Goal: Task Accomplishment & Management: Complete application form

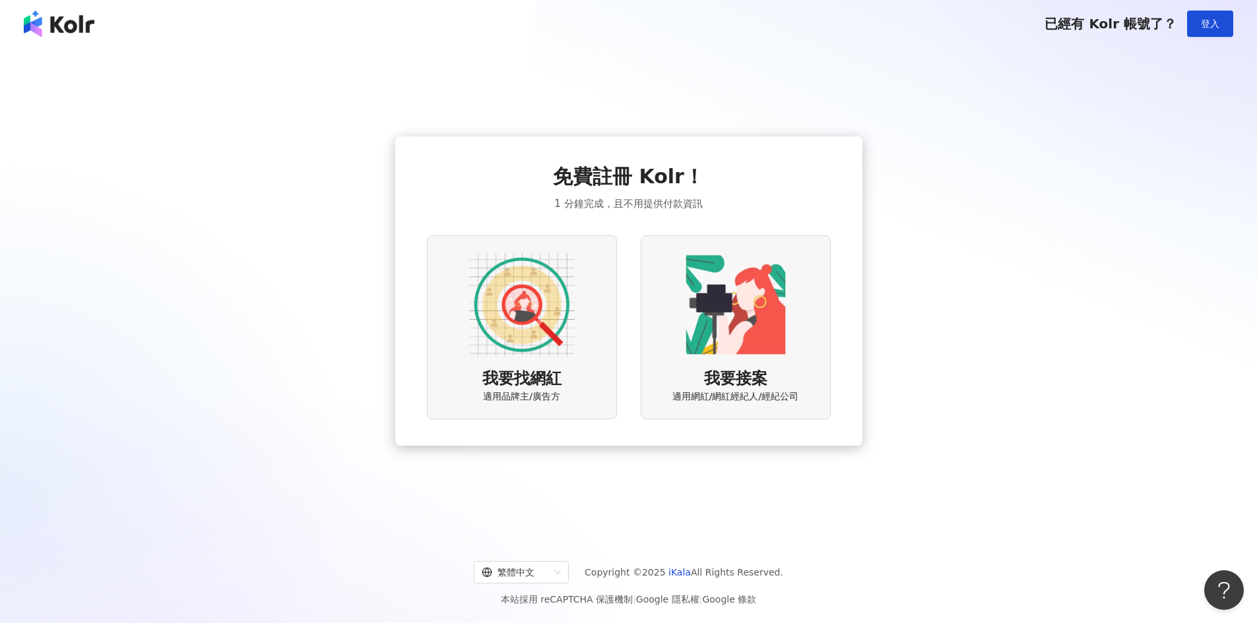
click at [579, 375] on div "我要找網紅 適用品牌主/廣告方" at bounding box center [522, 328] width 190 height 184
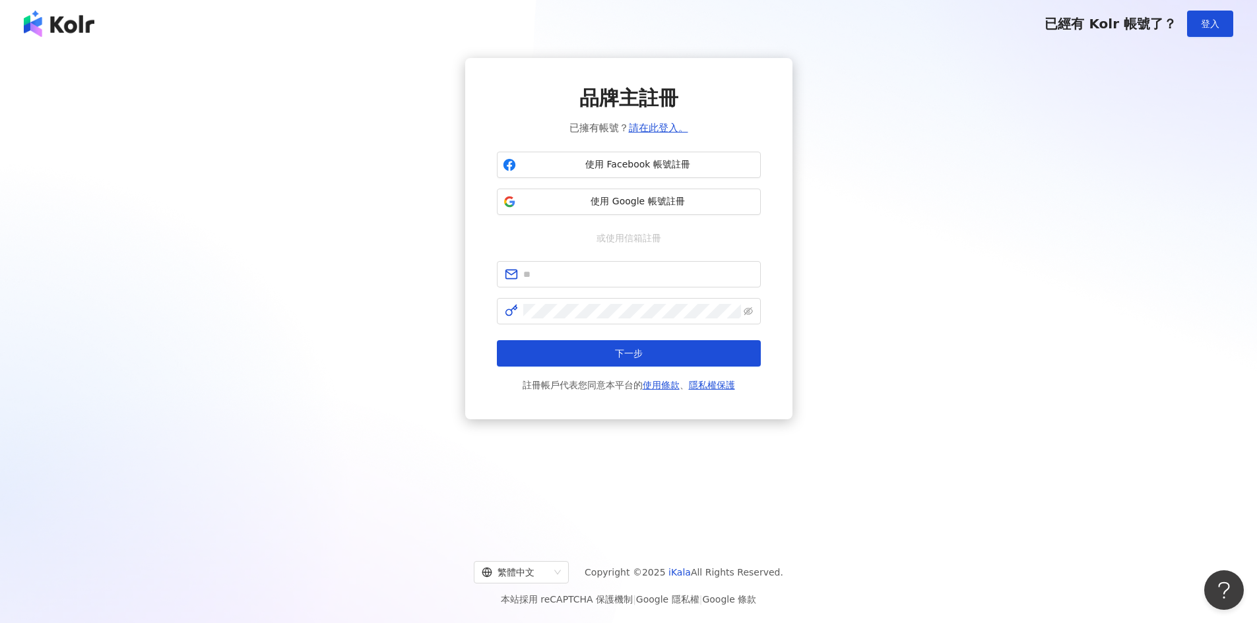
click at [66, 20] on img at bounding box center [59, 24] width 71 height 26
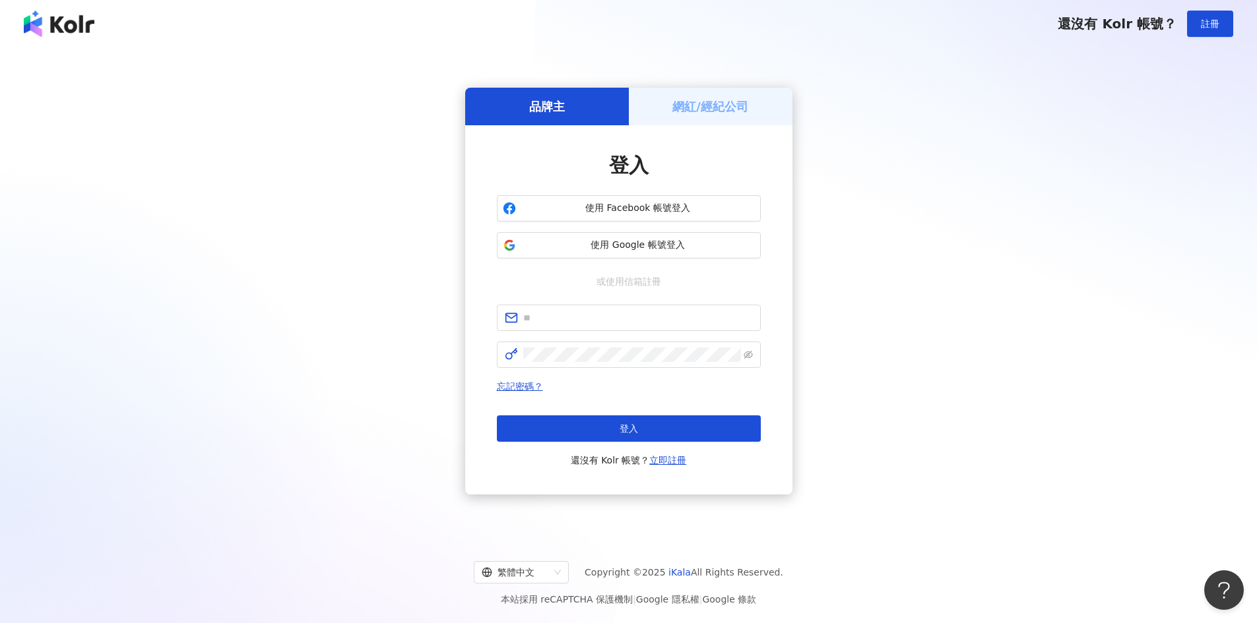
click at [1117, 28] on span "還沒有 Kolr 帳號？" at bounding box center [1117, 24] width 119 height 16
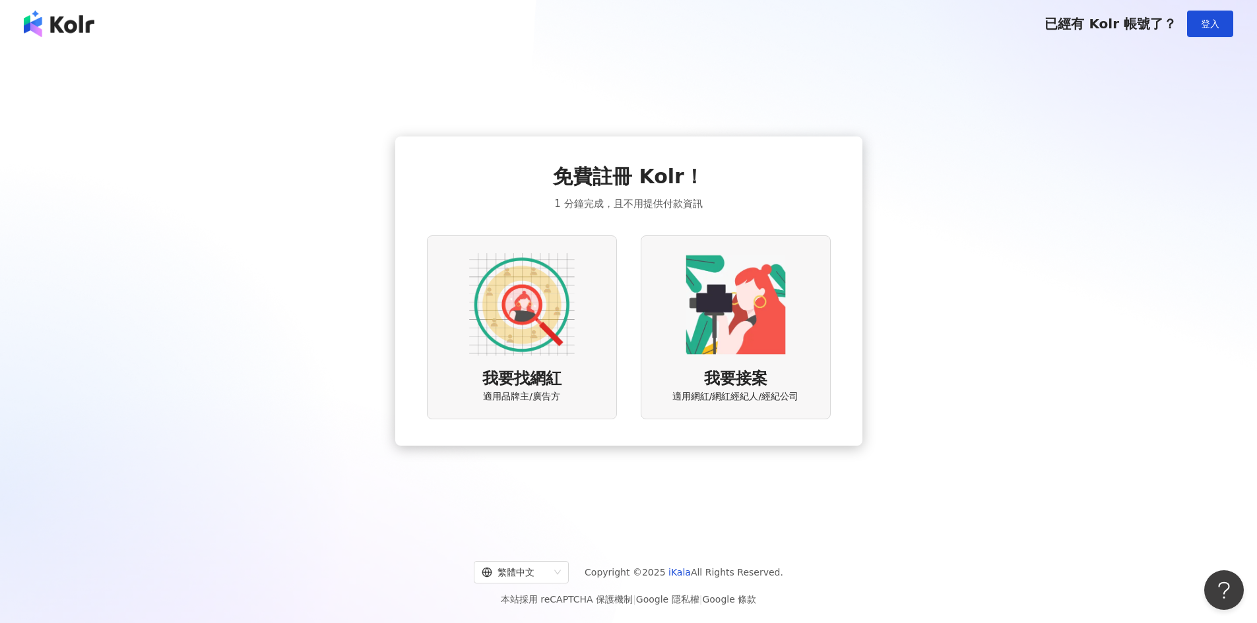
click at [538, 333] on img at bounding box center [522, 305] width 106 height 106
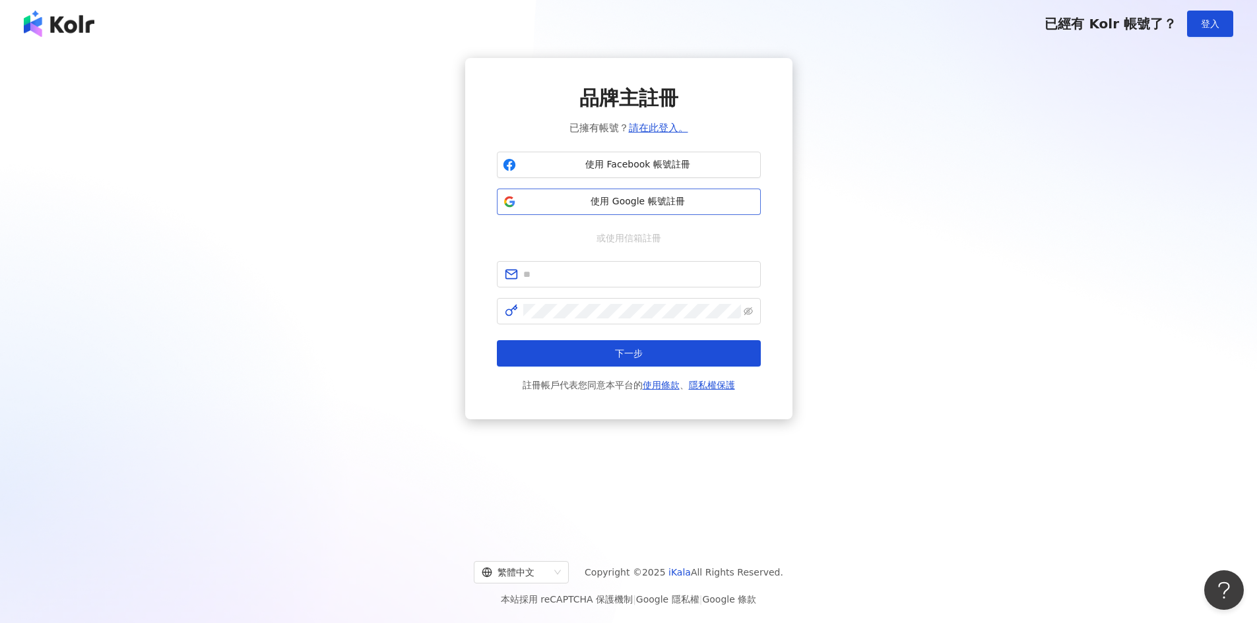
click at [642, 203] on span "使用 Google 帳號註冊" at bounding box center [638, 201] width 234 height 13
click at [647, 197] on span "使用 Google 帳號註冊" at bounding box center [638, 201] width 234 height 13
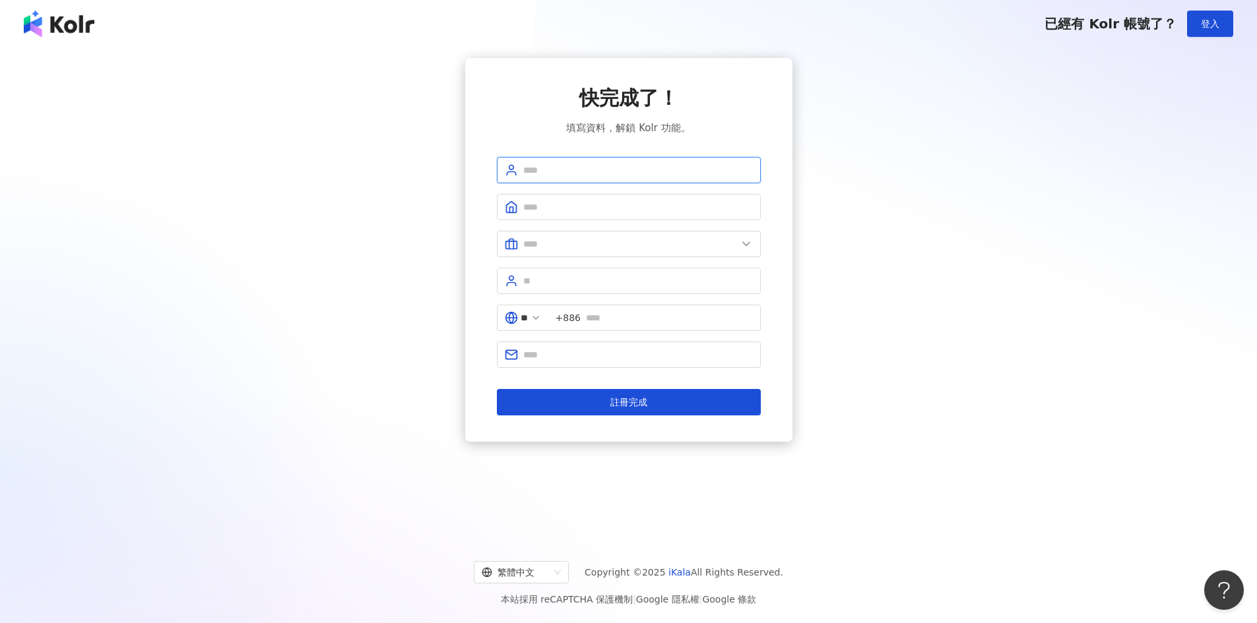
click at [617, 170] on input "text" at bounding box center [638, 170] width 230 height 15
type input "*"
type input "***"
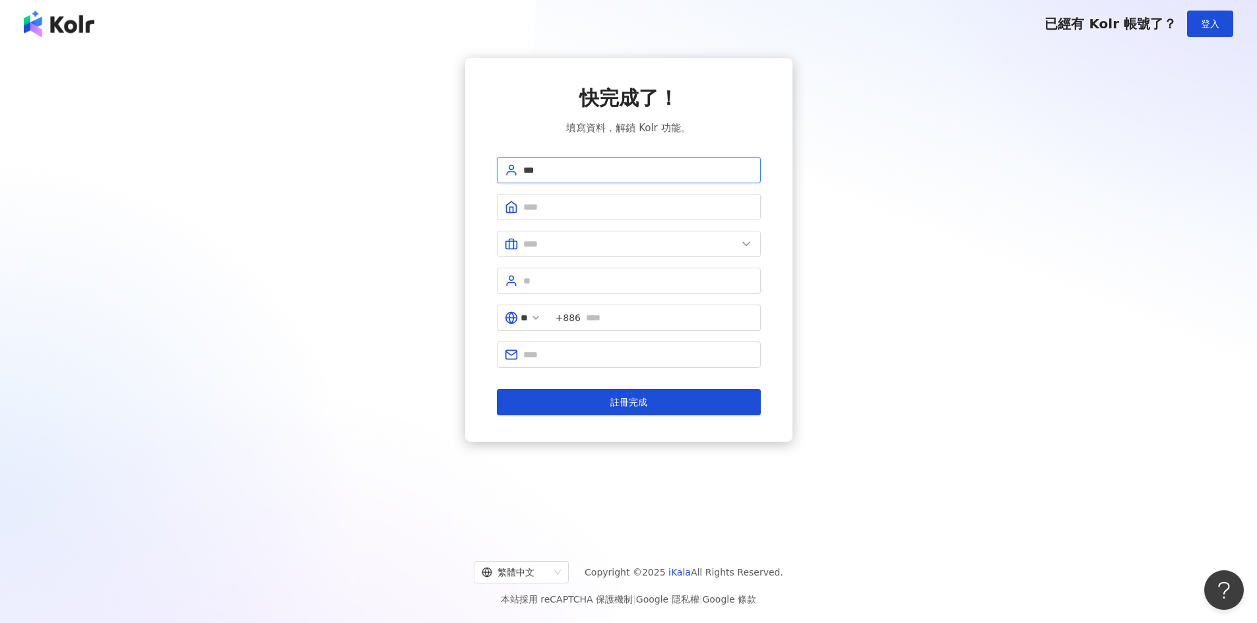
click at [497, 389] on button "註冊完成" at bounding box center [629, 402] width 264 height 26
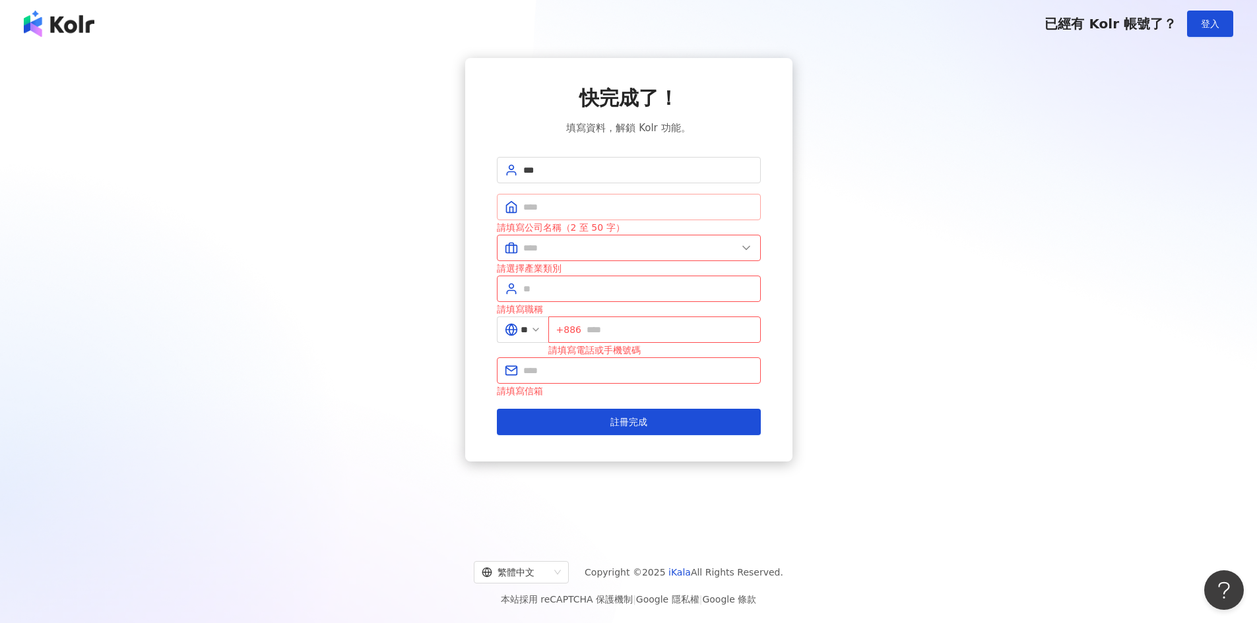
click at [593, 197] on span at bounding box center [629, 207] width 264 height 26
click at [589, 205] on input "text" at bounding box center [638, 207] width 230 height 15
click at [585, 249] on input "text" at bounding box center [630, 248] width 214 height 15
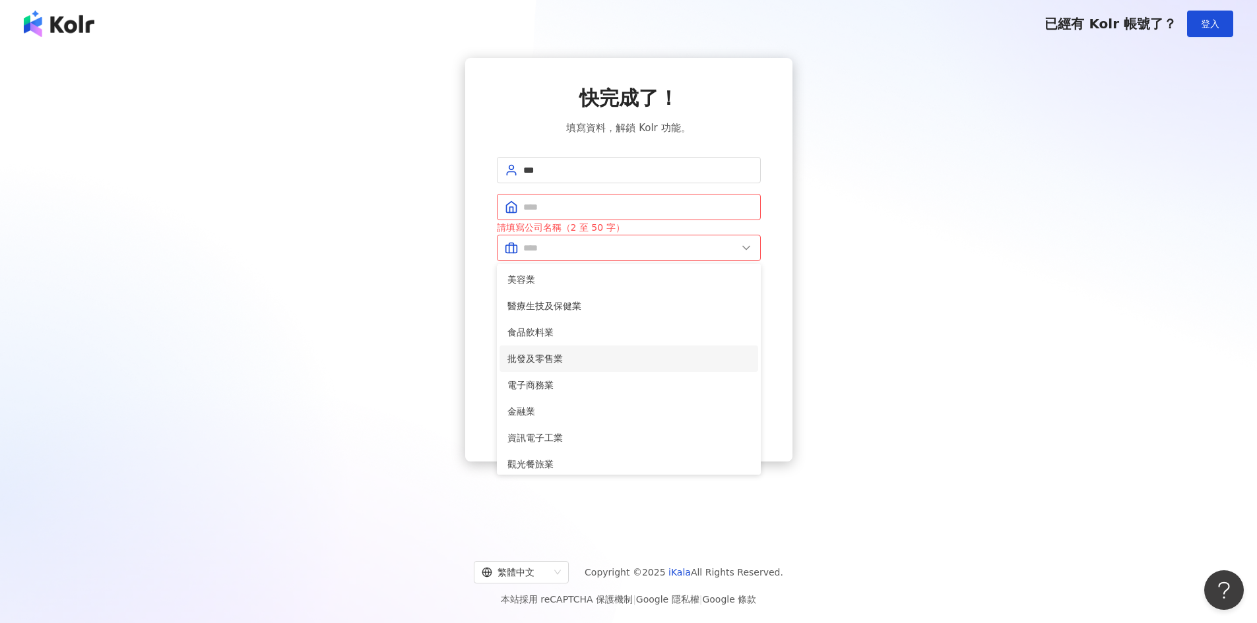
click at [562, 362] on span "批發及零售業" at bounding box center [628, 359] width 243 height 15
type input "******"
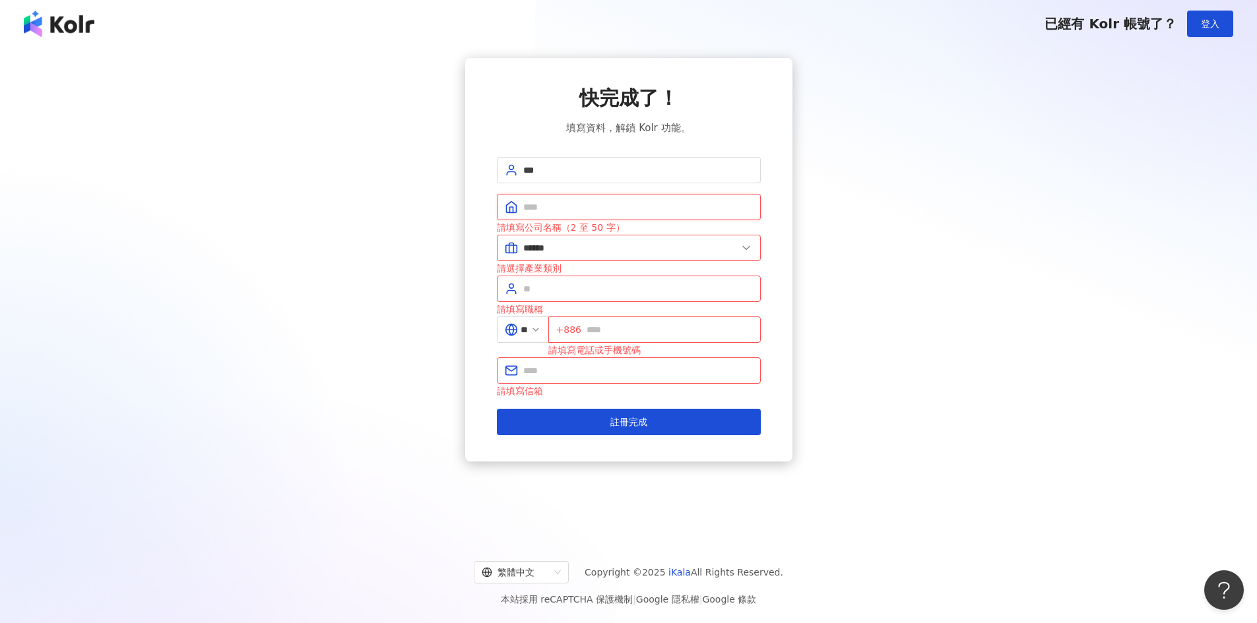
click at [569, 208] on input "text" at bounding box center [638, 207] width 230 height 15
type input "*"
type input "*******"
drag, startPoint x: 557, startPoint y: 301, endPoint x: 561, endPoint y: 293, distance: 9.4
click at [558, 300] on span at bounding box center [629, 289] width 264 height 26
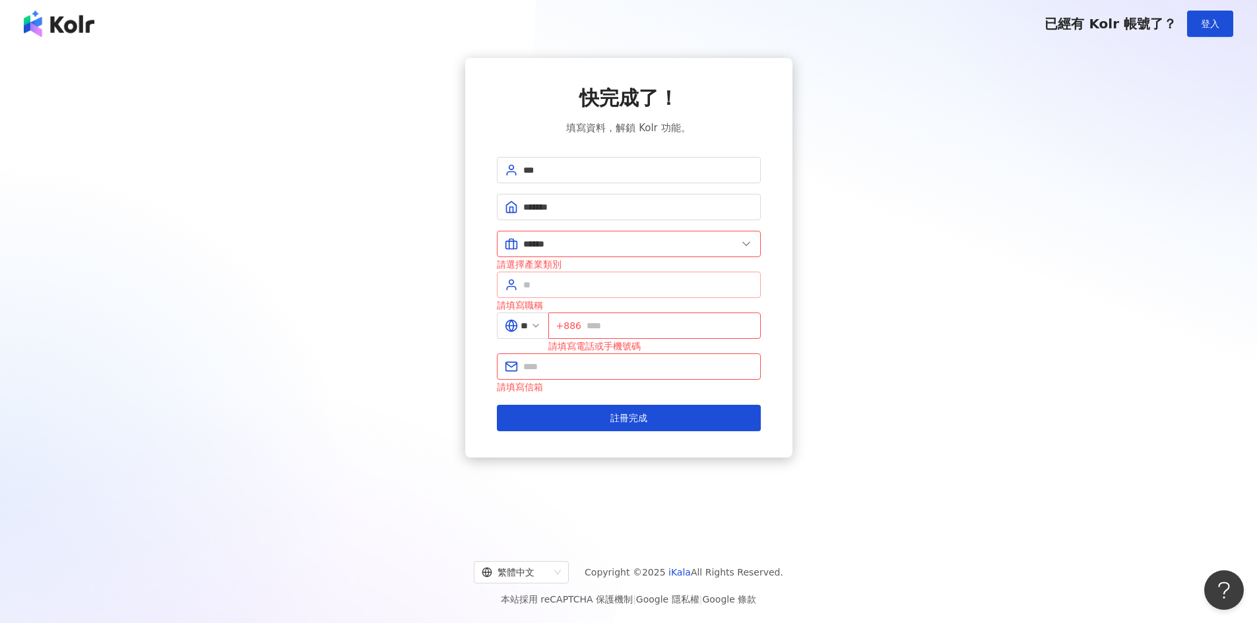
click at [561, 292] on span at bounding box center [629, 285] width 264 height 26
type input "***"
click at [629, 315] on span "+886" at bounding box center [654, 326] width 212 height 26
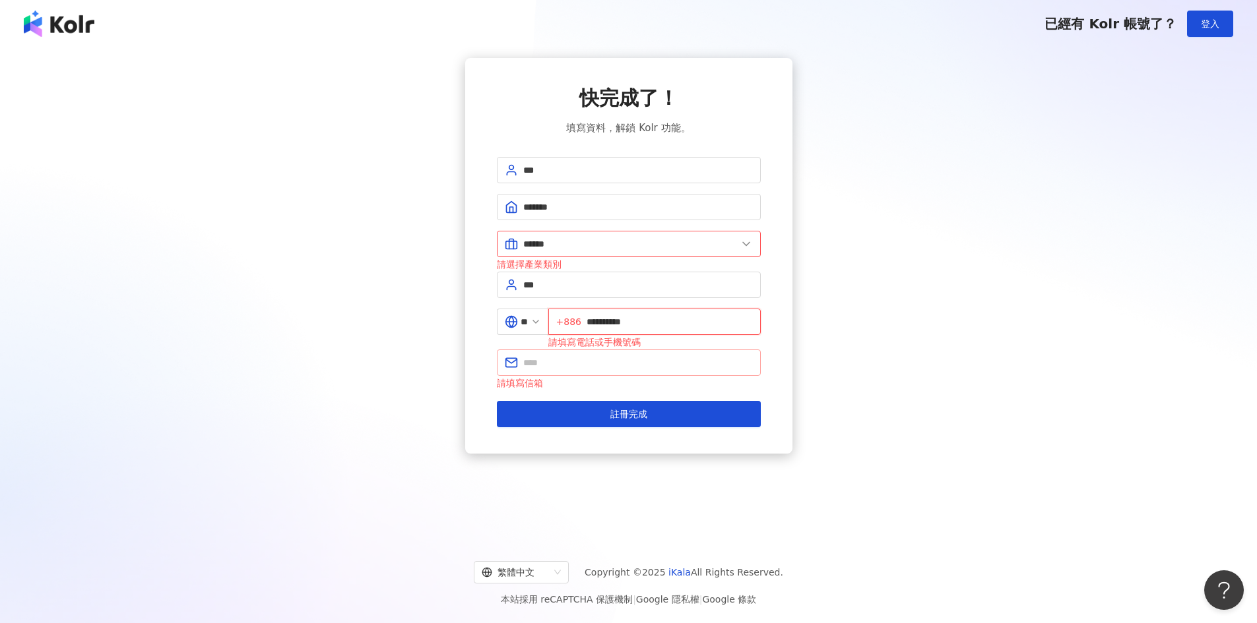
type input "**********"
click at [625, 360] on input "text" at bounding box center [638, 363] width 230 height 15
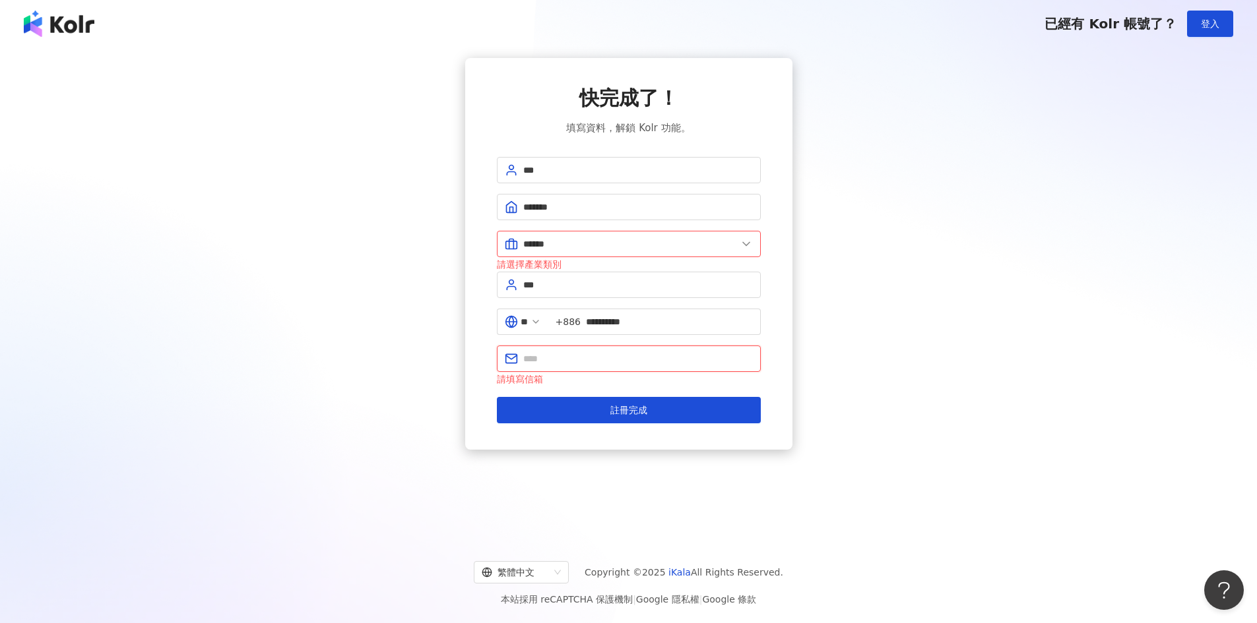
type input "*"
type input "**********"
click at [497, 397] on button "註冊完成" at bounding box center [629, 410] width 264 height 26
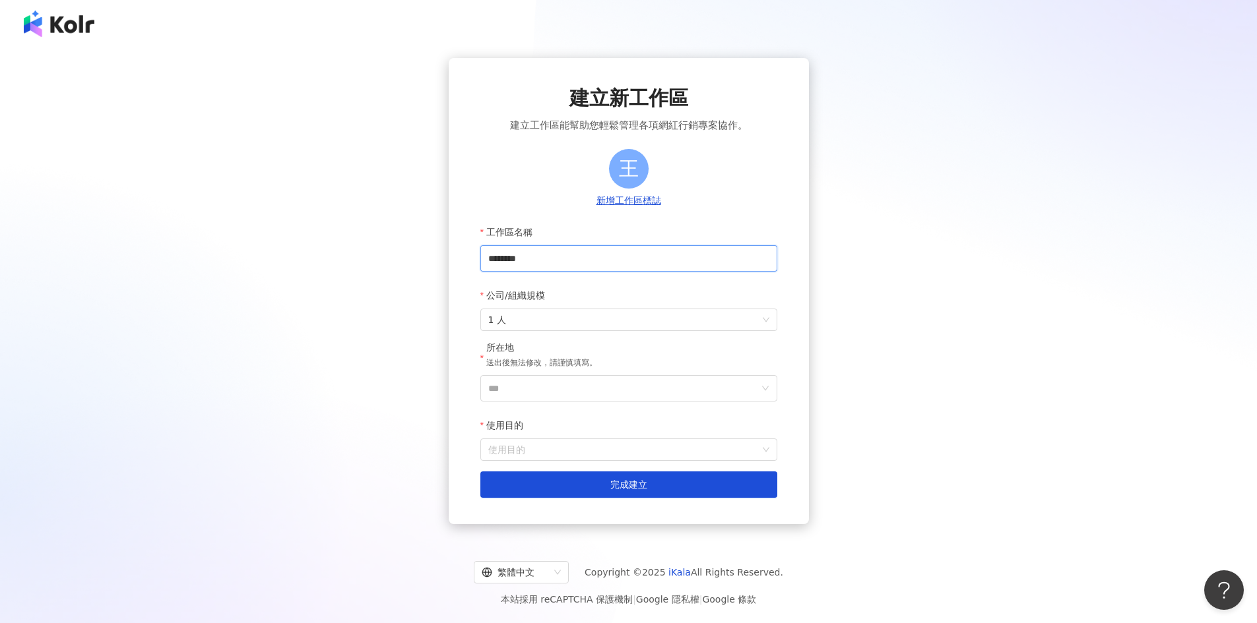
drag, startPoint x: 519, startPoint y: 262, endPoint x: 466, endPoint y: 265, distance: 52.9
click at [466, 265] on div "建立新工作區 建立工作區能幫助您輕鬆管理各項網紅行銷專案協作。 王 新增工作區標誌 工作區名稱 ******** 公司/組織規模 1 人 所在地 送出後無法修…" at bounding box center [629, 291] width 360 height 466
click at [608, 315] on span "1 人" at bounding box center [628, 319] width 281 height 21
type input "**********"
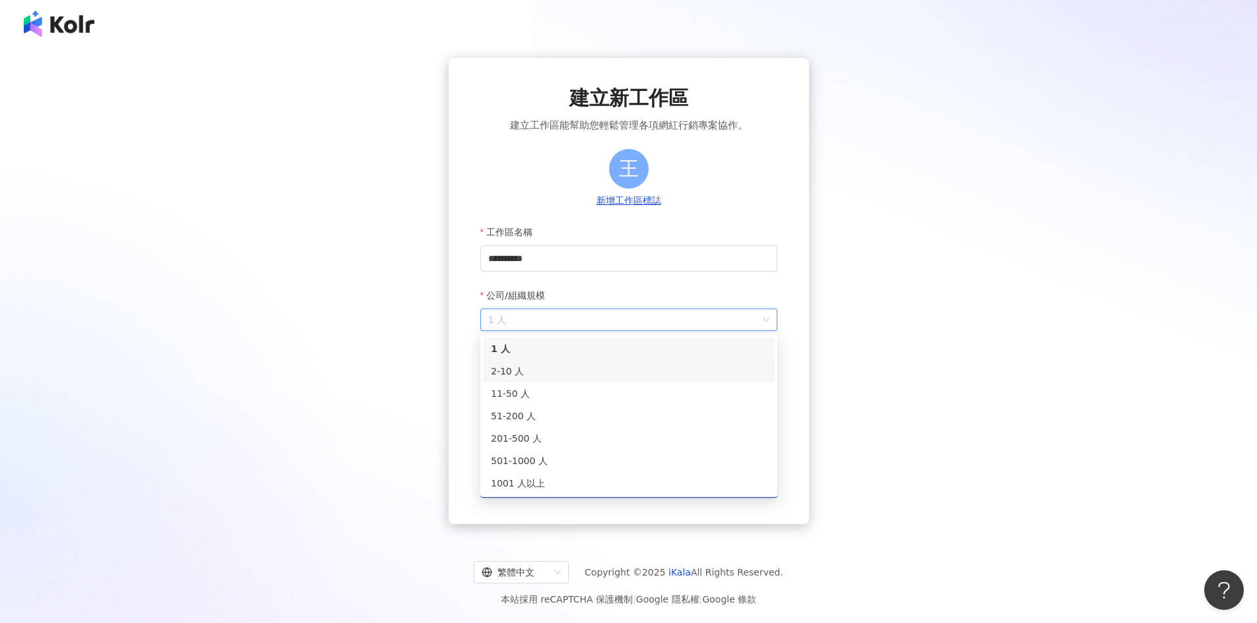
click at [588, 373] on div "2-10 人" at bounding box center [629, 371] width 276 height 15
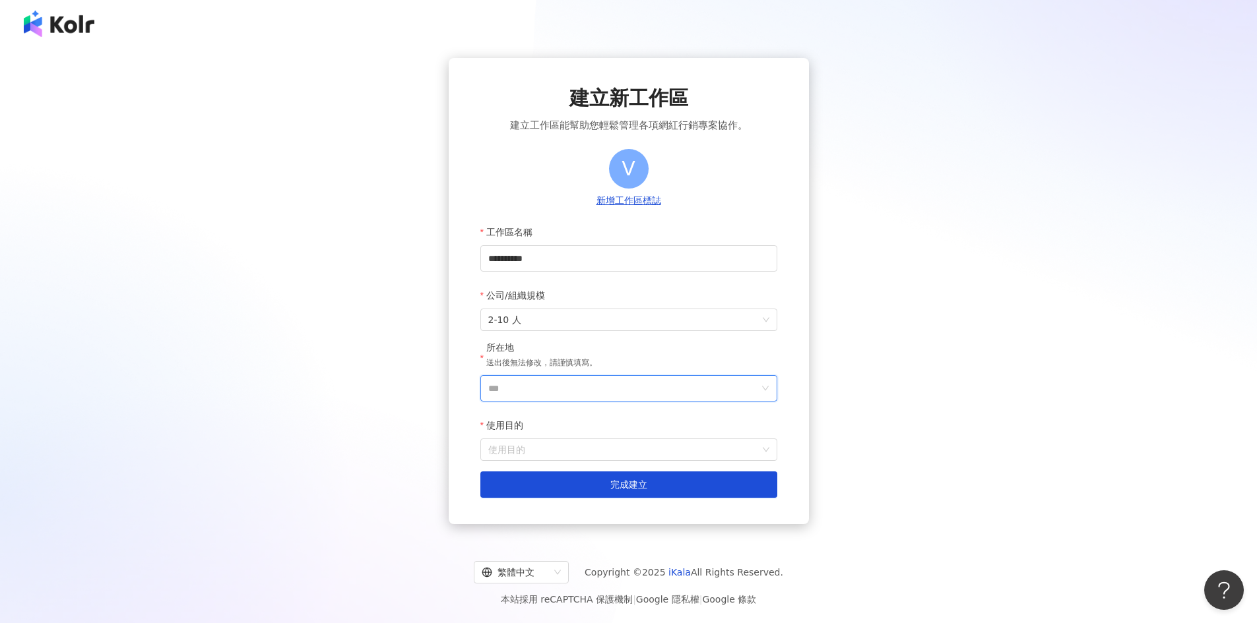
click at [602, 387] on input "***" at bounding box center [623, 388] width 270 height 25
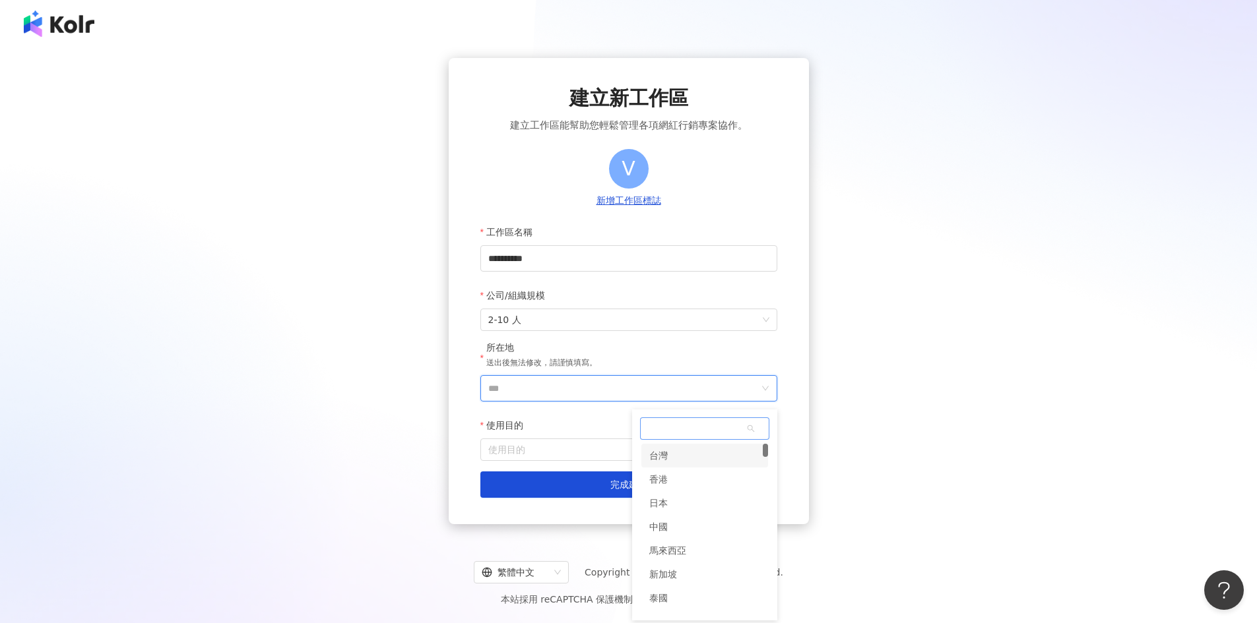
click at [681, 461] on div "台灣" at bounding box center [704, 456] width 127 height 24
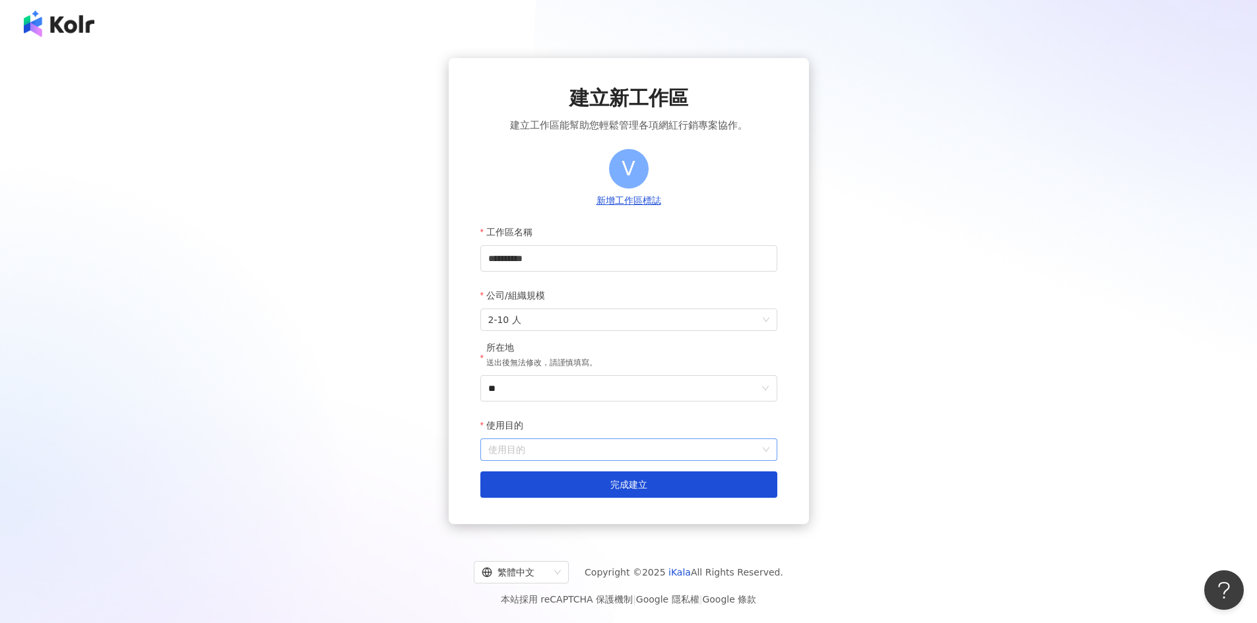
click at [635, 445] on input "使用目的" at bounding box center [628, 449] width 281 height 21
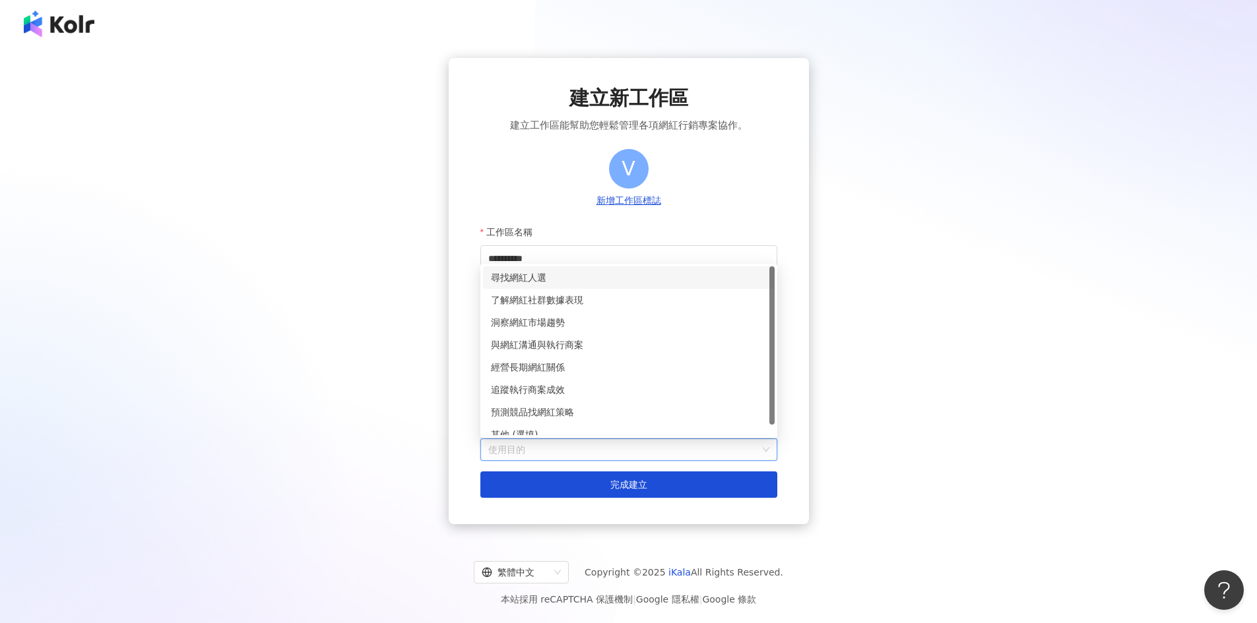
click at [543, 279] on div "尋找網紅人選" at bounding box center [629, 277] width 276 height 15
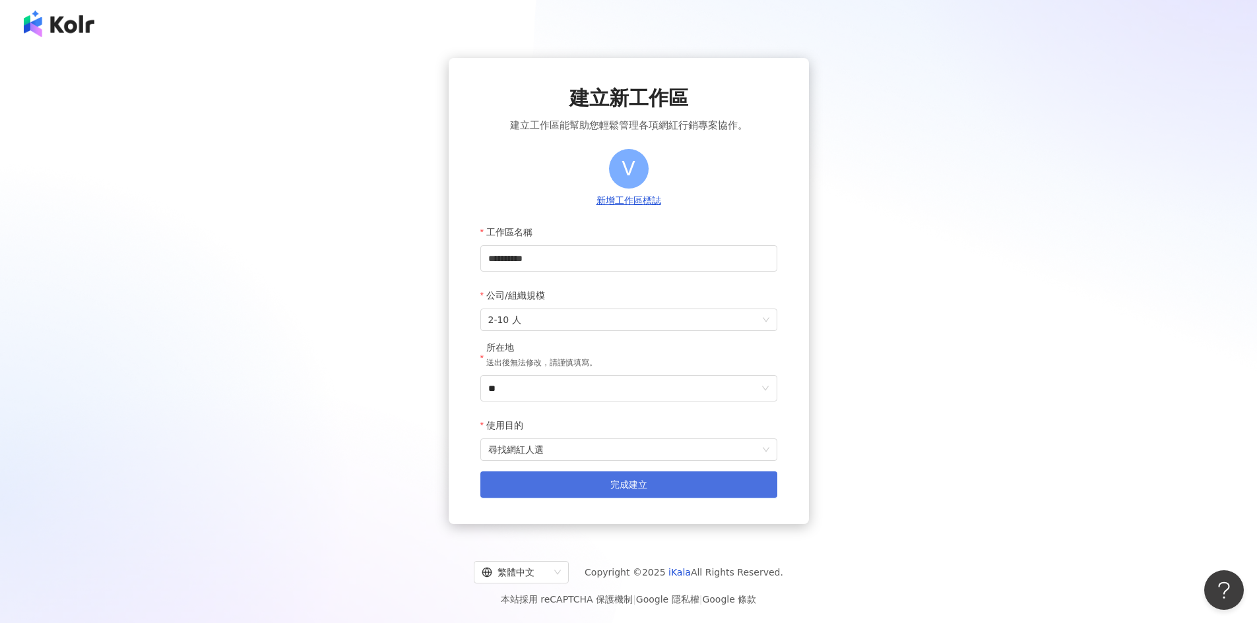
click at [612, 478] on button "完成建立" at bounding box center [628, 485] width 297 height 26
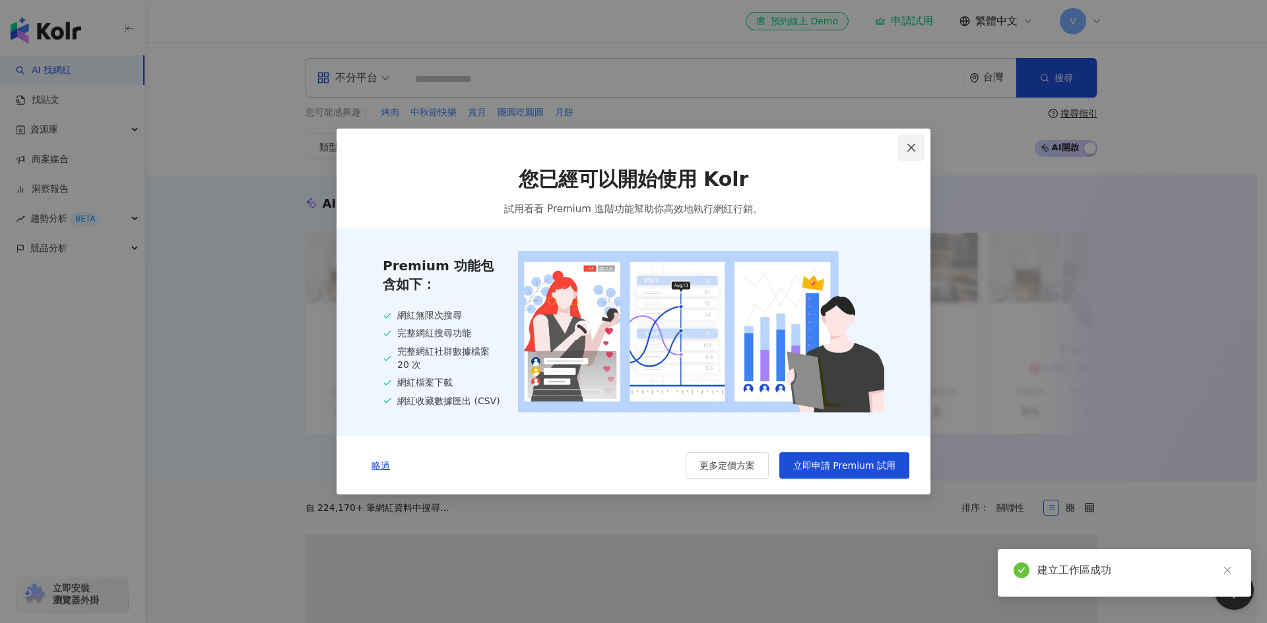
click at [914, 144] on icon "close" at bounding box center [911, 148] width 8 height 8
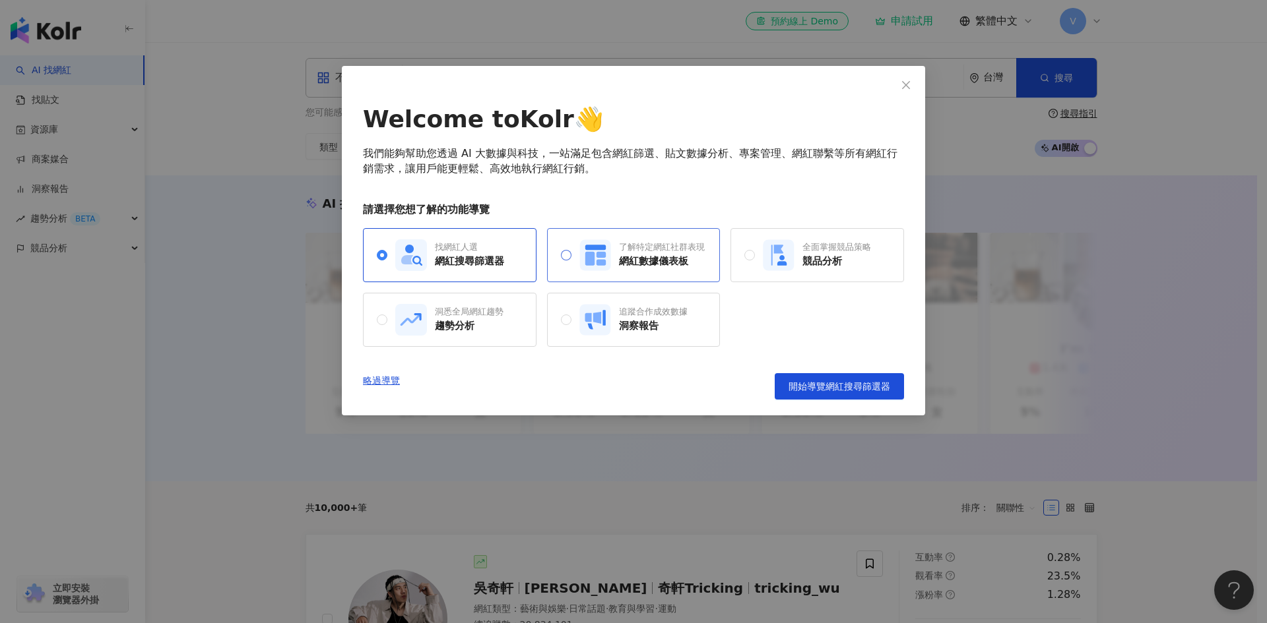
click at [577, 259] on span "了解特定網紅社群表現 網紅數據儀表板" at bounding box center [637, 255] width 133 height 32
click at [828, 387] on span "開始導覽趨勢分析" at bounding box center [853, 386] width 74 height 11
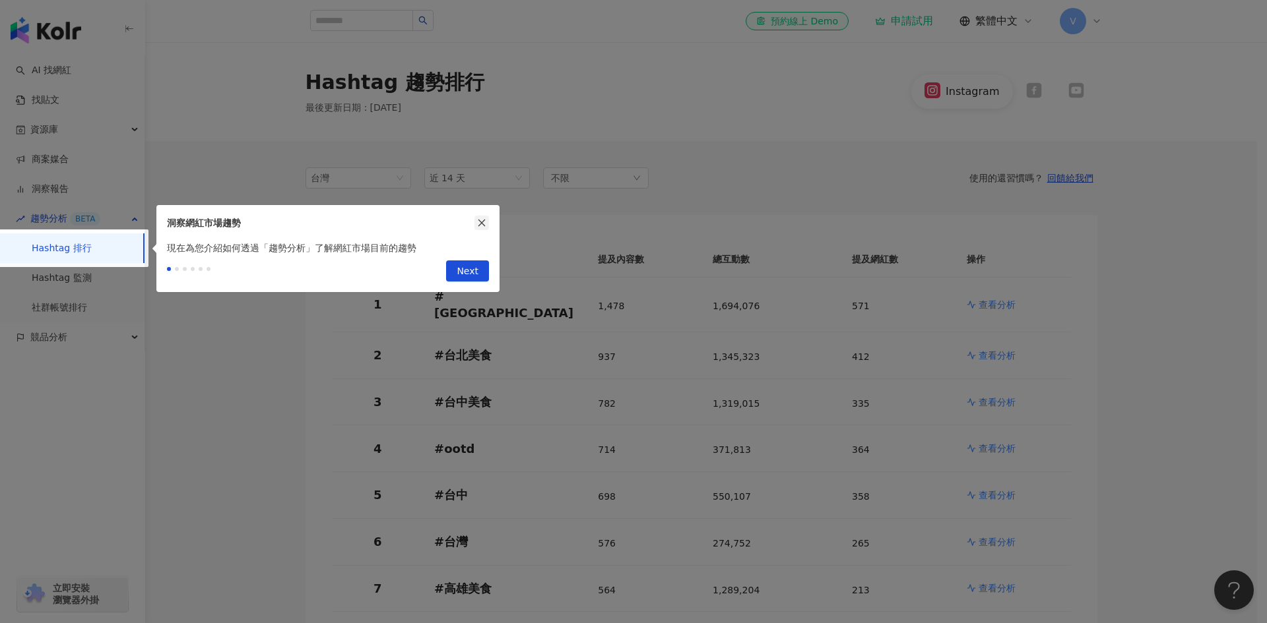
click at [486, 222] on icon "close" at bounding box center [481, 222] width 9 height 9
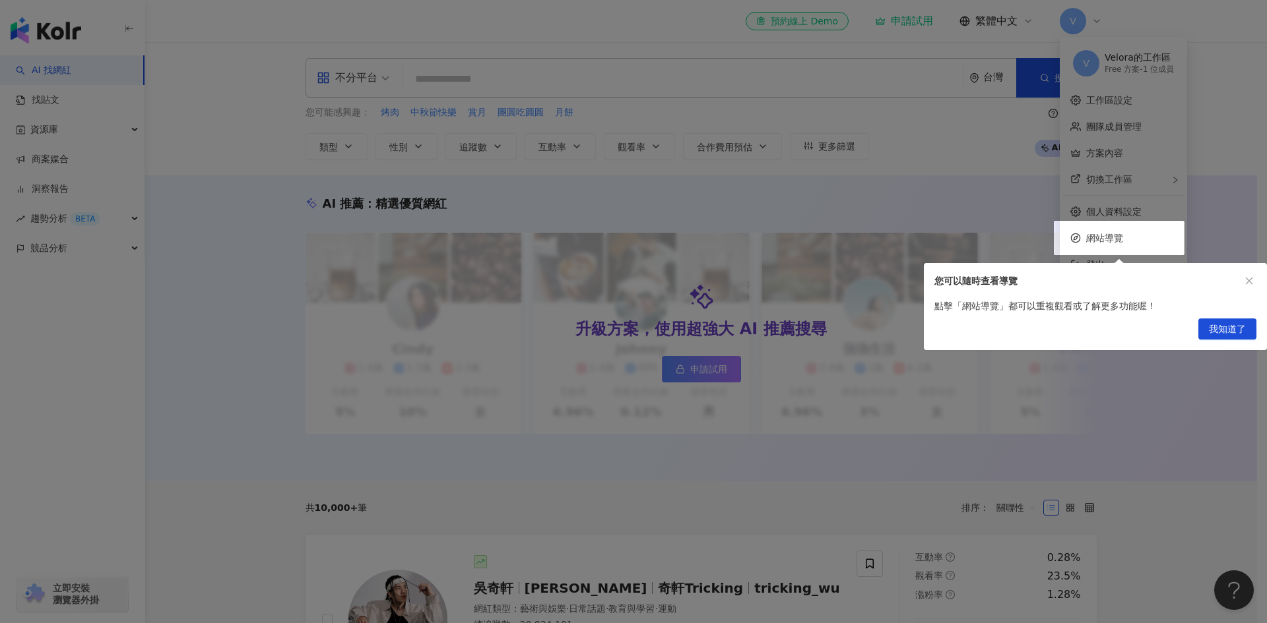
click at [977, 411] on div at bounding box center [633, 311] width 1267 height 623
click at [1238, 327] on span "我知道了" at bounding box center [1227, 329] width 37 height 21
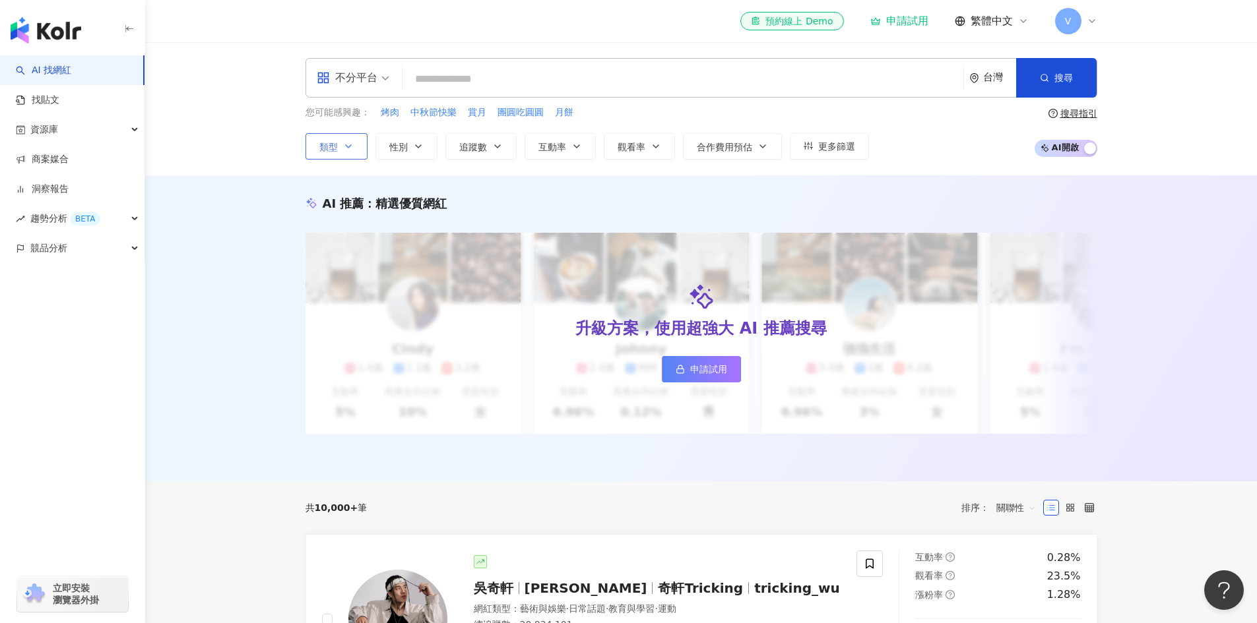
click at [340, 148] on button "類型" at bounding box center [336, 146] width 62 height 26
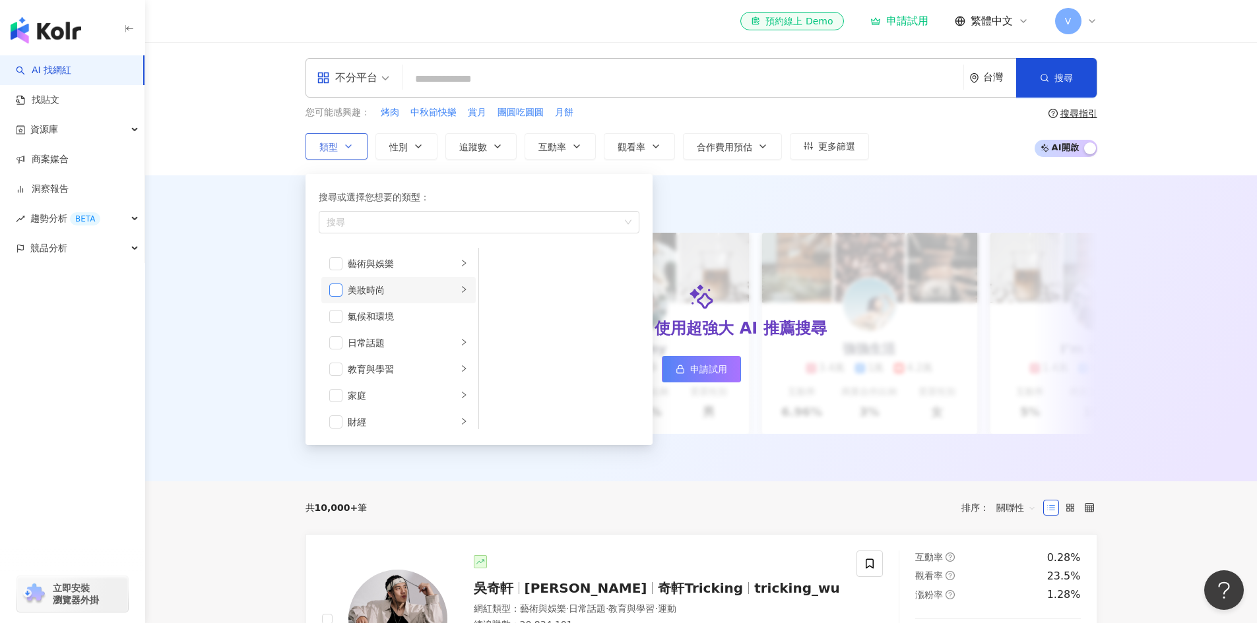
click at [335, 292] on span "button" at bounding box center [335, 290] width 13 height 13
click at [746, 350] on div "升級方案，使用超強大 AI 推薦搜尋 申請試用" at bounding box center [701, 333] width 792 height 201
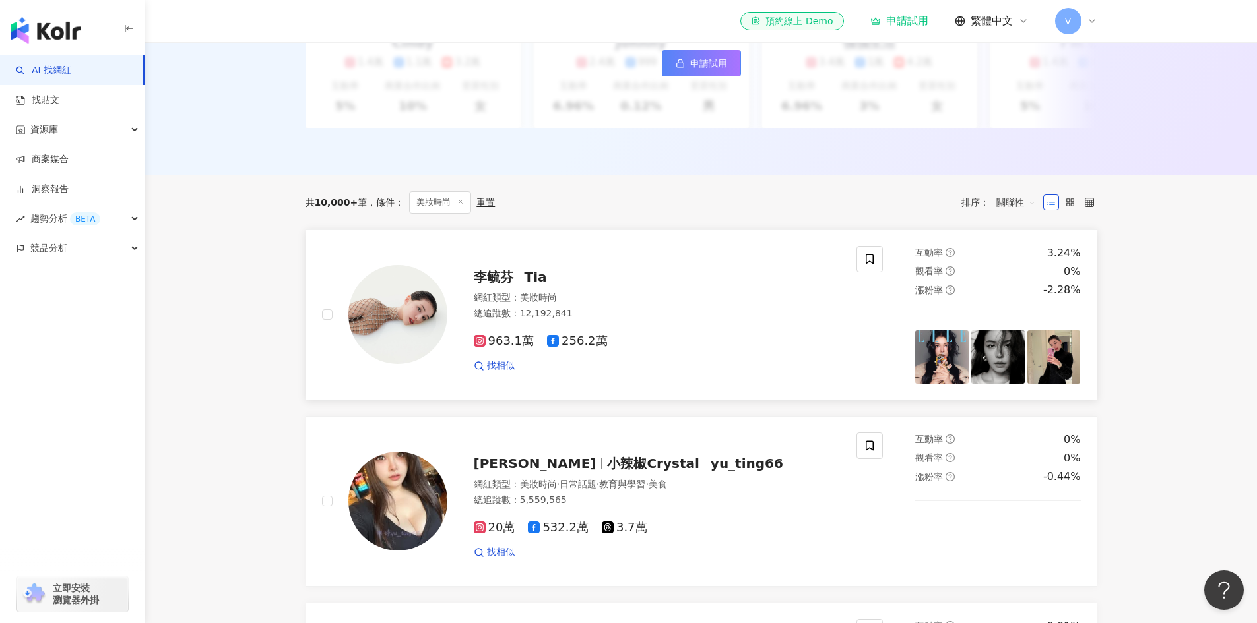
scroll to position [330, 0]
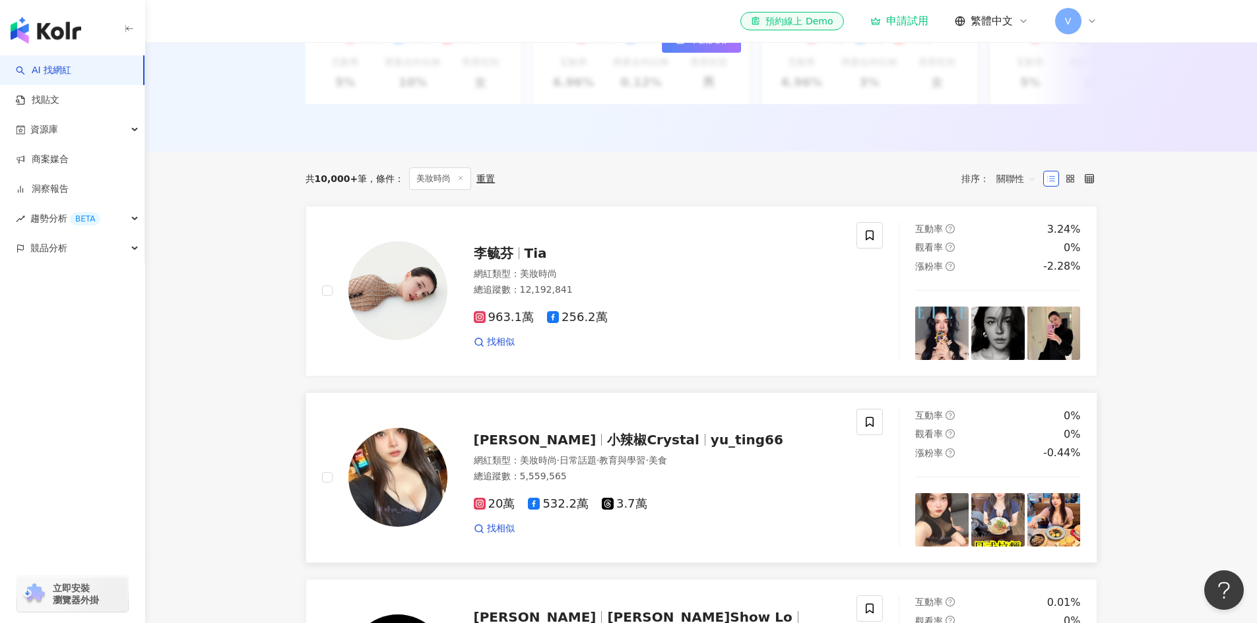
click at [607, 448] on span "小辣椒Crystal" at bounding box center [653, 440] width 92 height 16
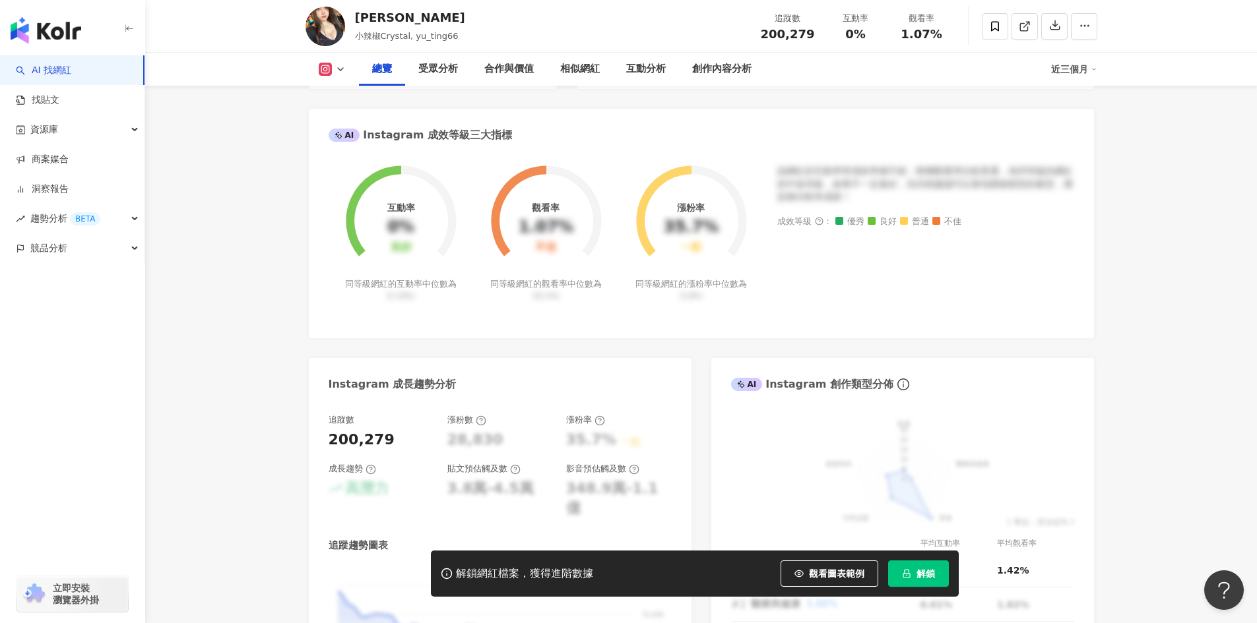
scroll to position [528, 0]
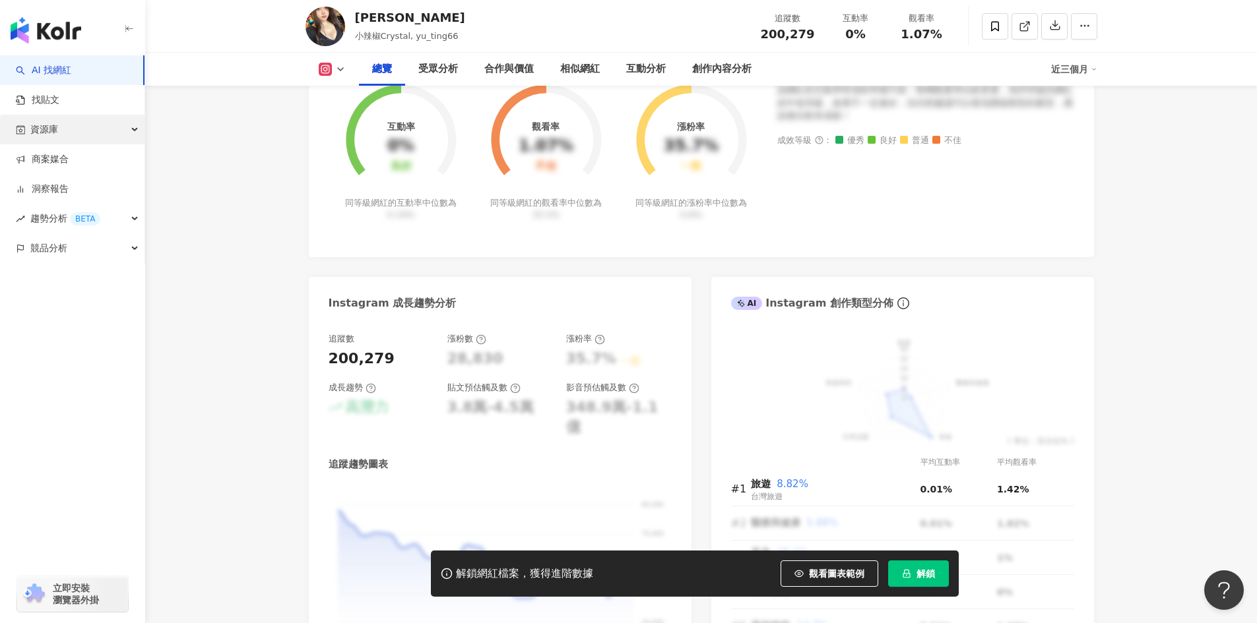
click at [54, 128] on span "資源庫" at bounding box center [44, 130] width 28 height 30
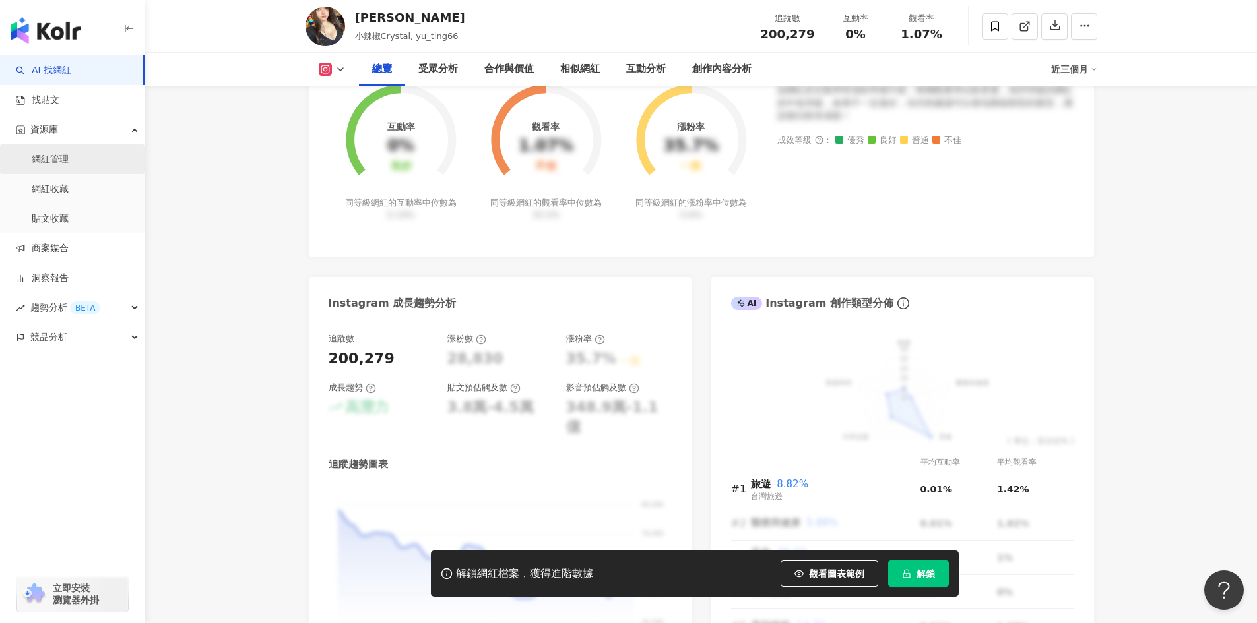
click at [54, 158] on link "網紅管理" at bounding box center [50, 159] width 37 height 13
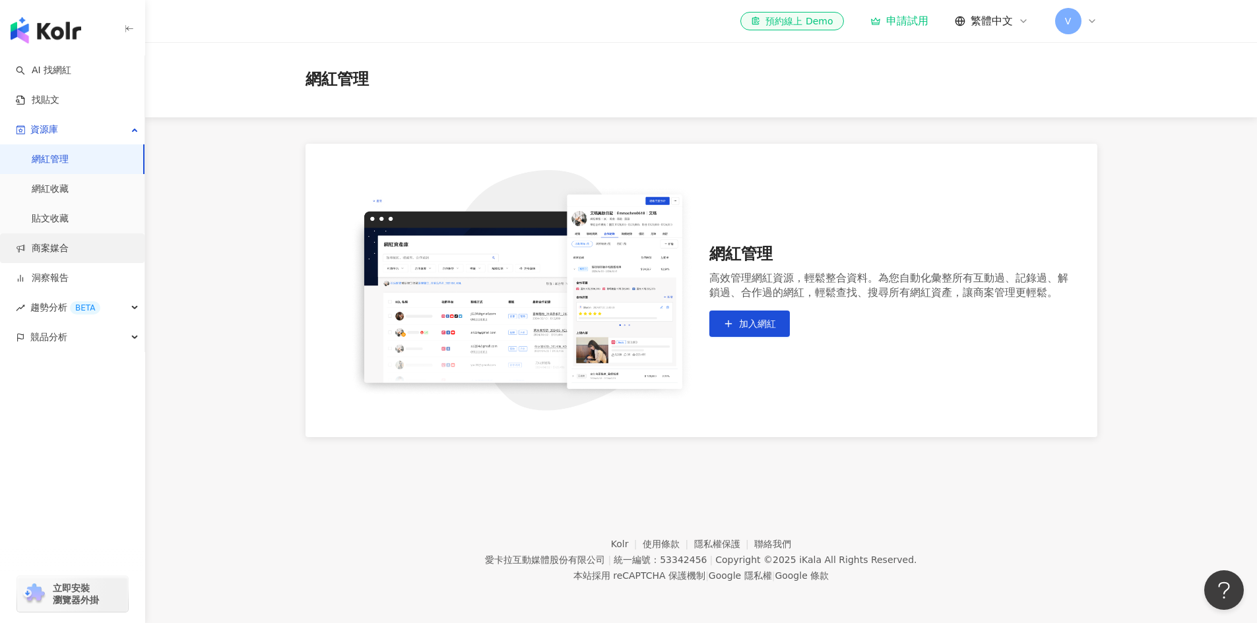
click at [64, 245] on link "商案媒合" at bounding box center [42, 248] width 53 height 13
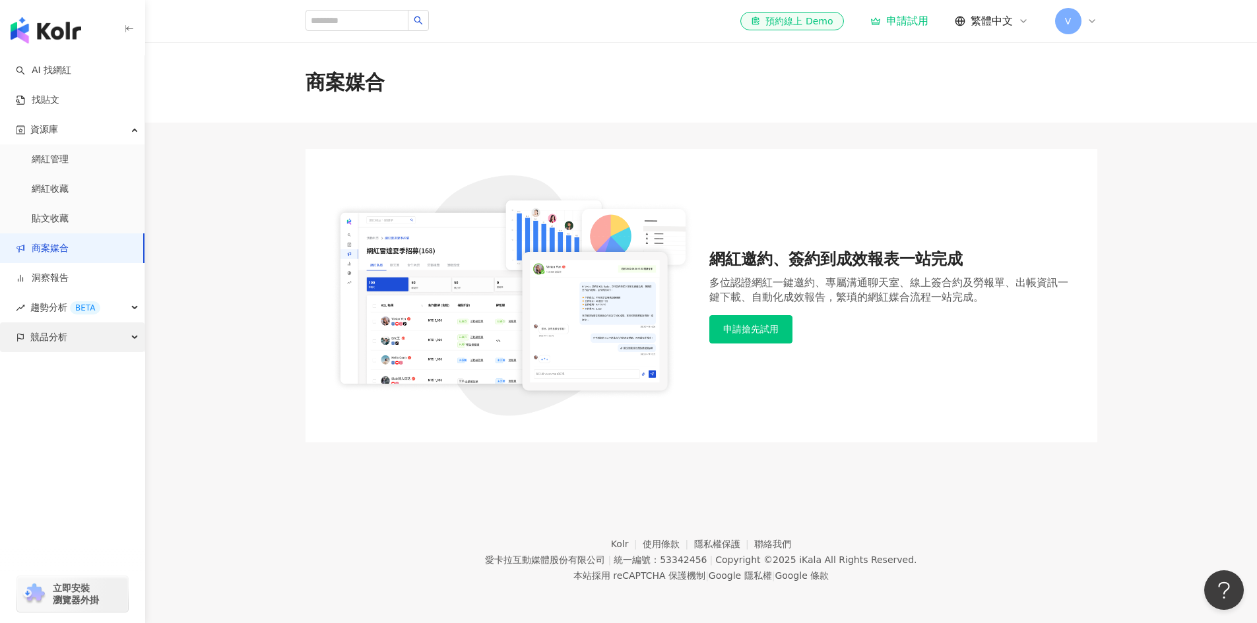
click at [64, 338] on span "競品分析" at bounding box center [48, 338] width 37 height 30
click at [87, 367] on link "品牌帳號分析" at bounding box center [59, 367] width 55 height 13
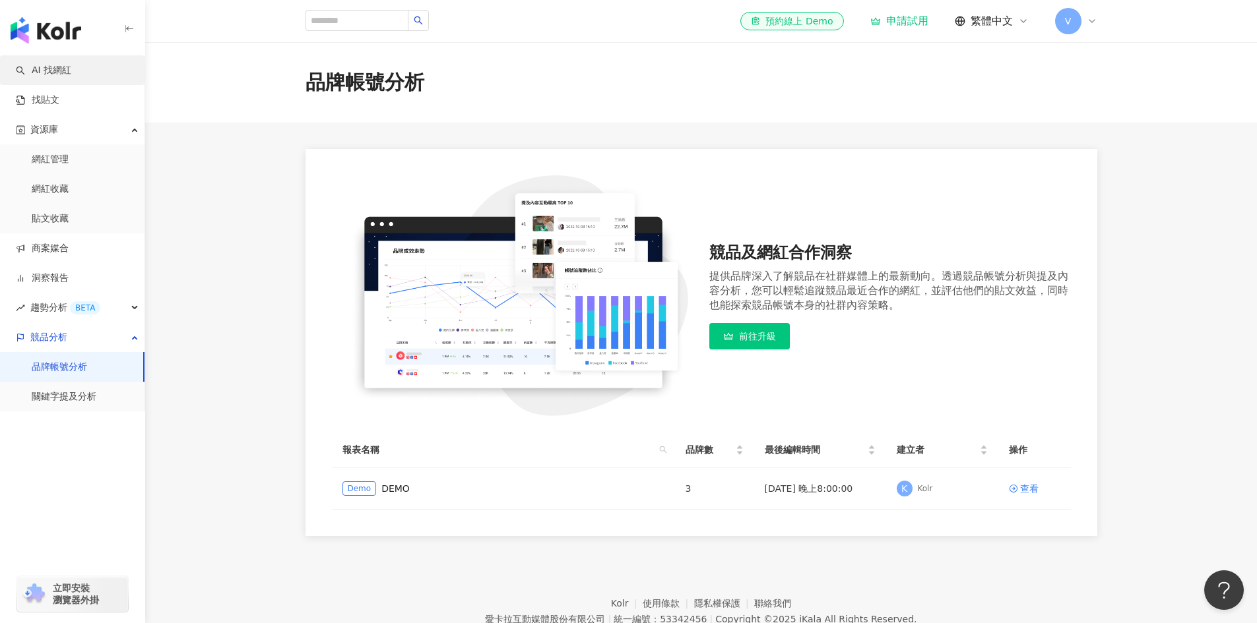
click at [56, 73] on link "AI 找網紅" at bounding box center [43, 70] width 55 height 13
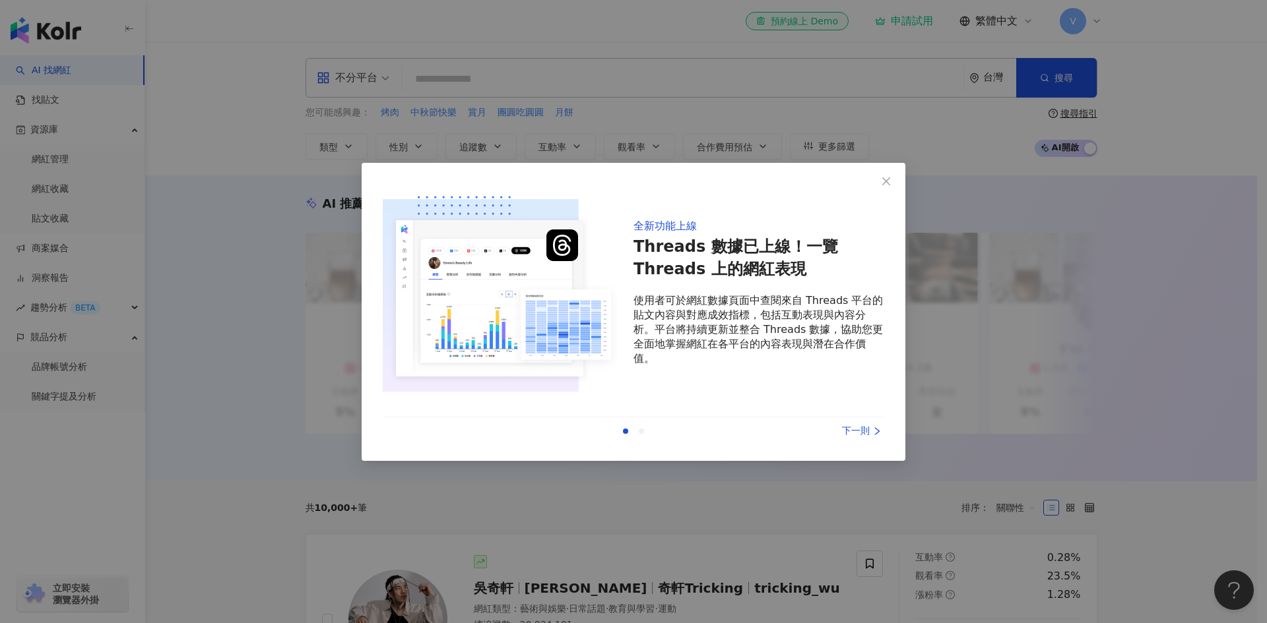
click at [860, 433] on div "下一則" at bounding box center [834, 431] width 99 height 15
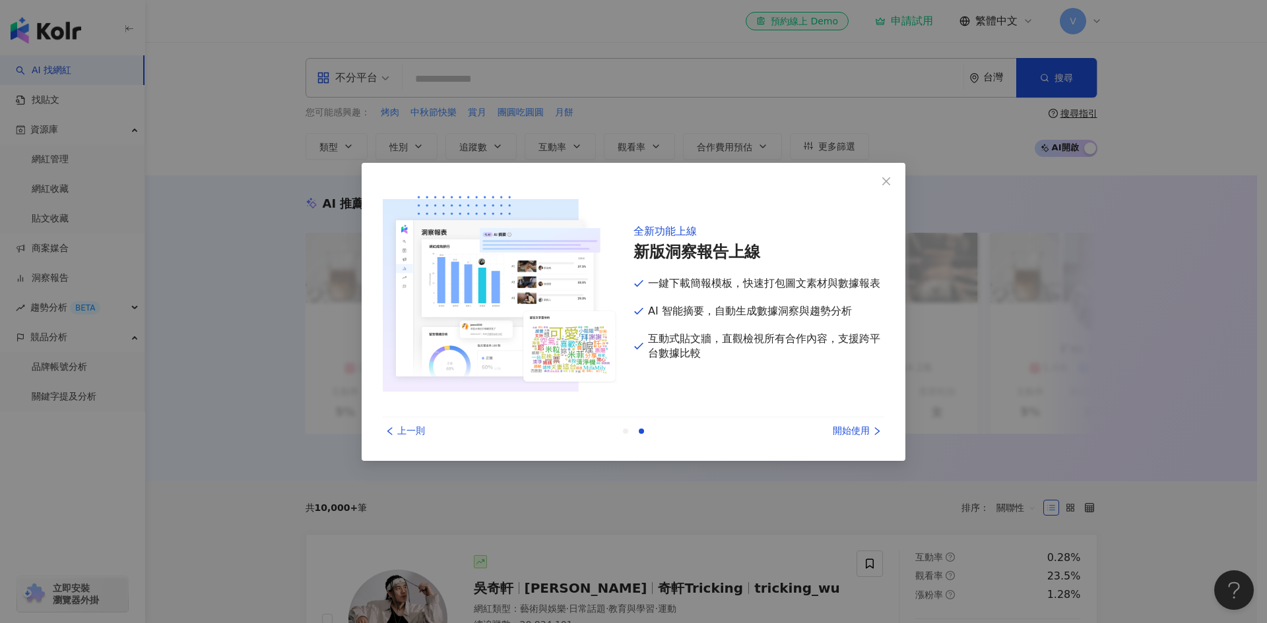
click at [860, 433] on div "開始使用" at bounding box center [834, 431] width 99 height 15
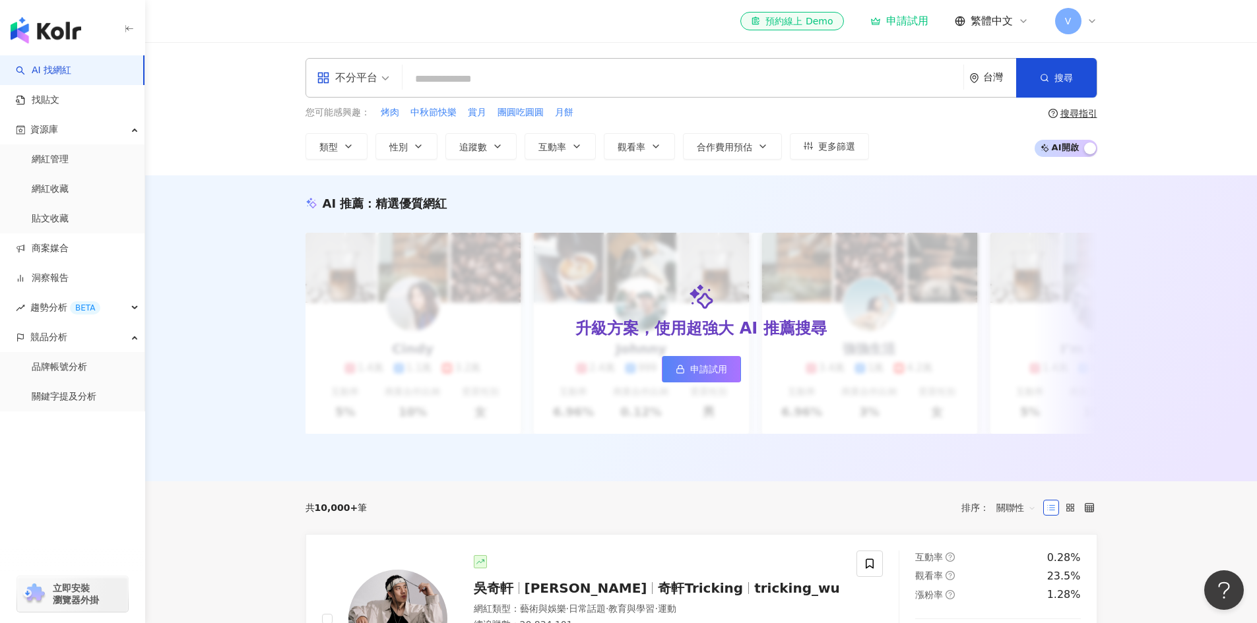
click at [360, 82] on div "不分平台" at bounding box center [347, 77] width 61 height 21
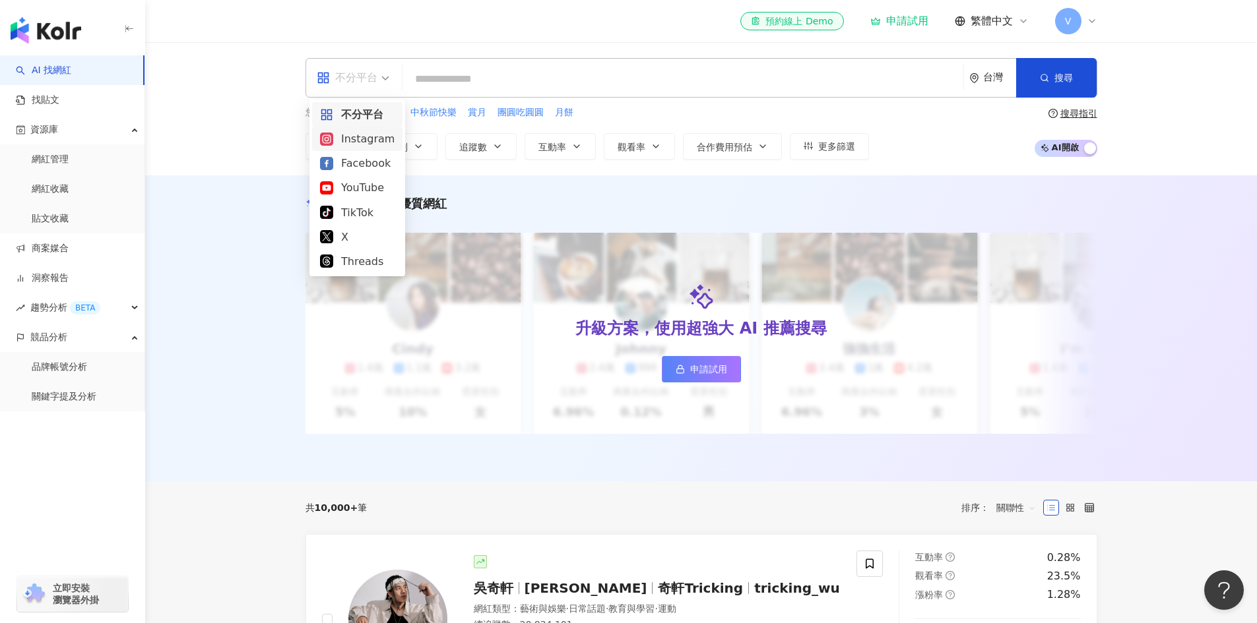
click at [363, 147] on div "Instagram" at bounding box center [357, 139] width 75 height 16
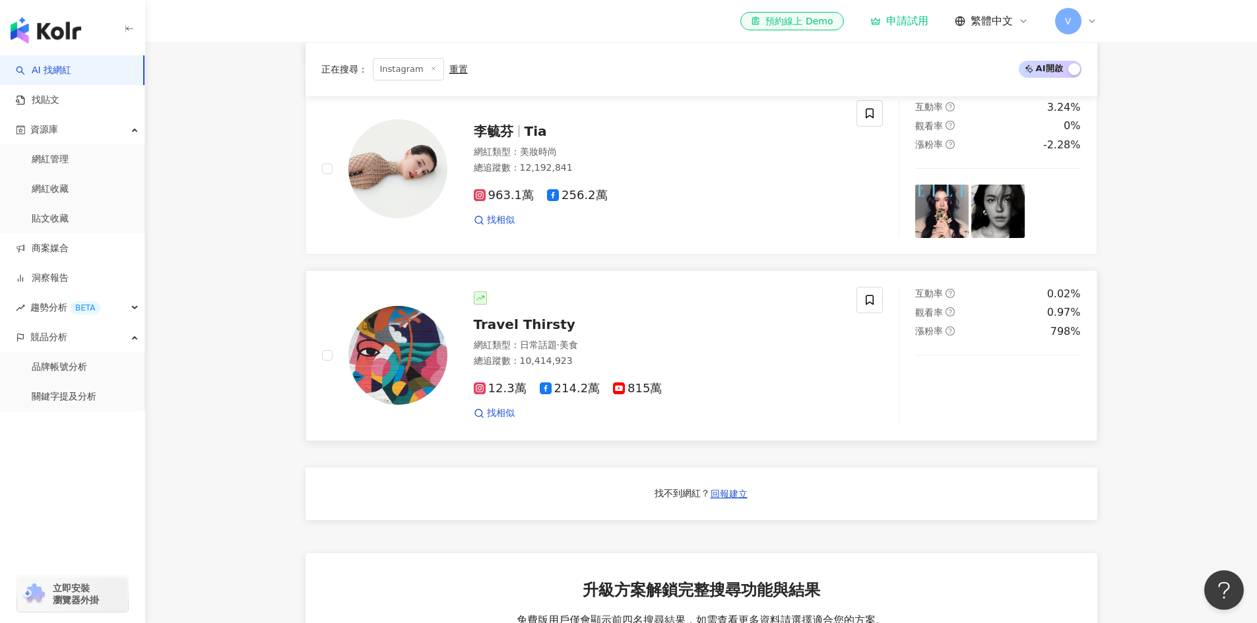
scroll to position [792, 0]
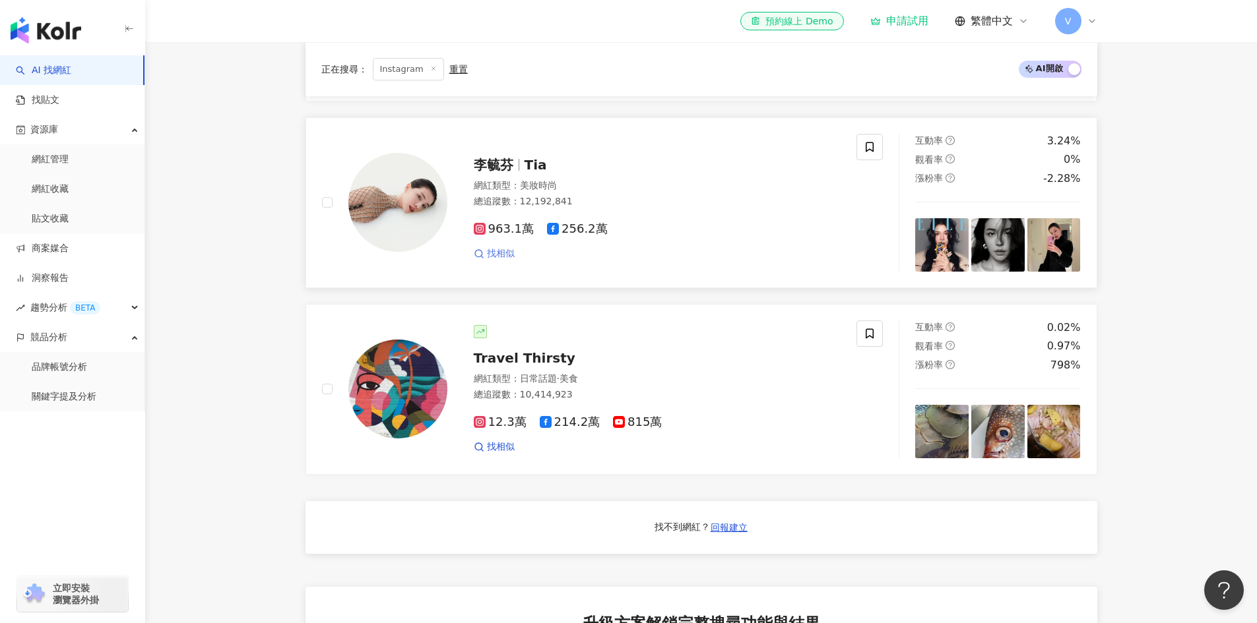
click at [501, 261] on span "找相似" at bounding box center [501, 253] width 28 height 13
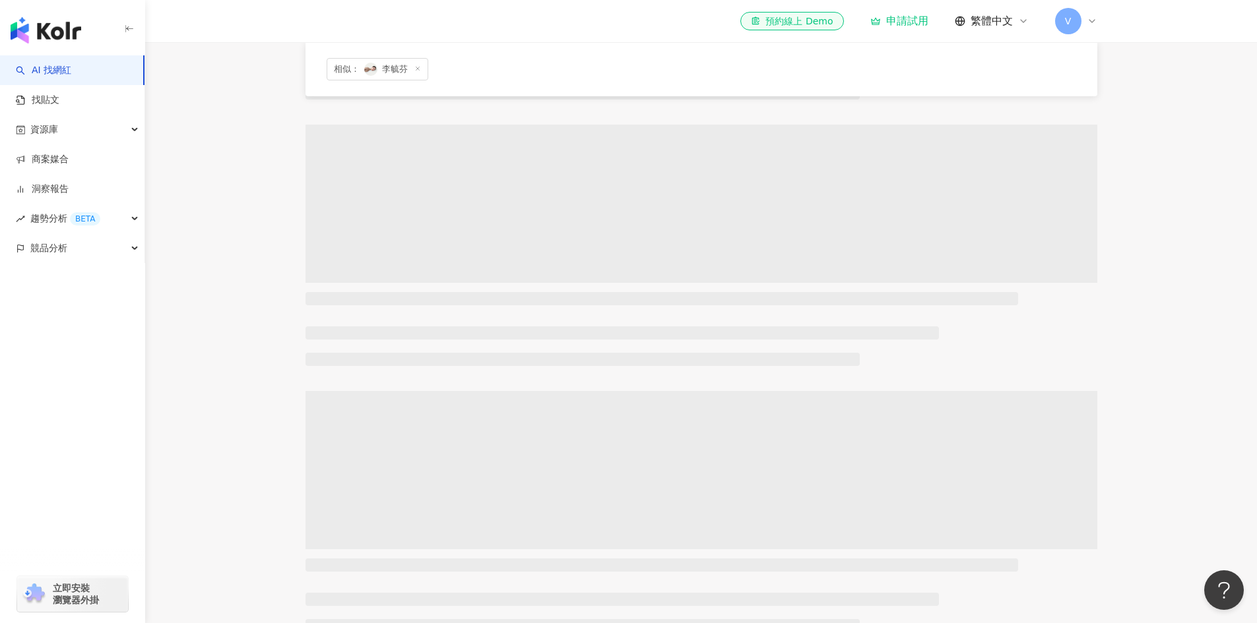
scroll to position [687, 0]
